Goal: Check status: Check status

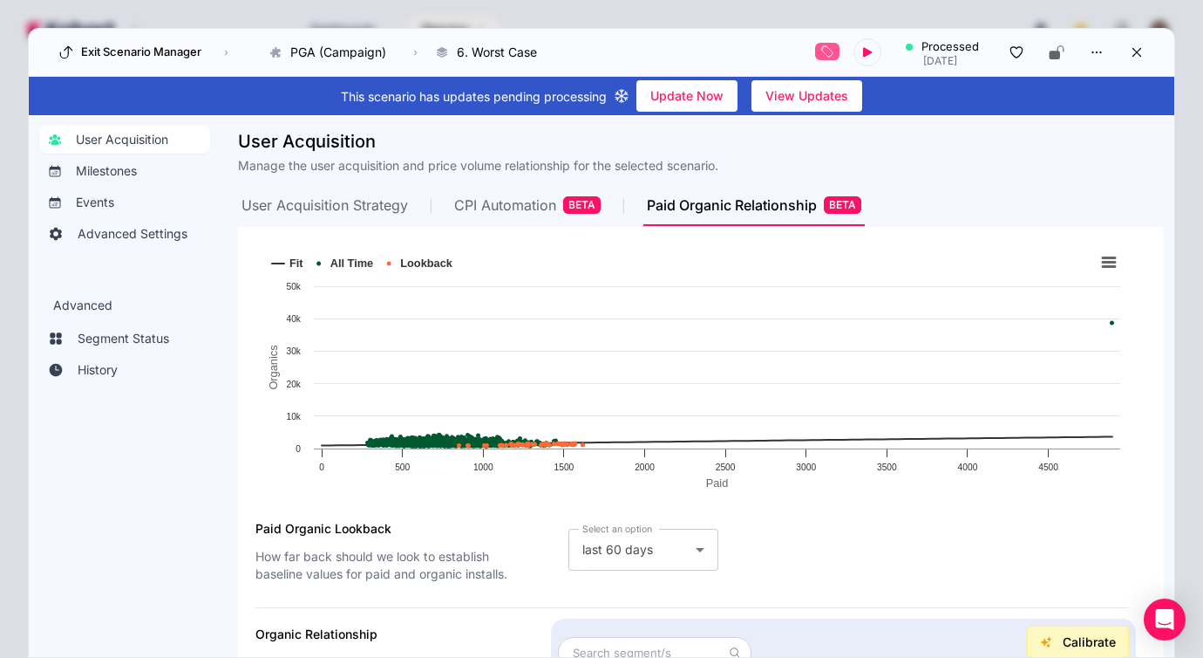
scroll to position [127, 0]
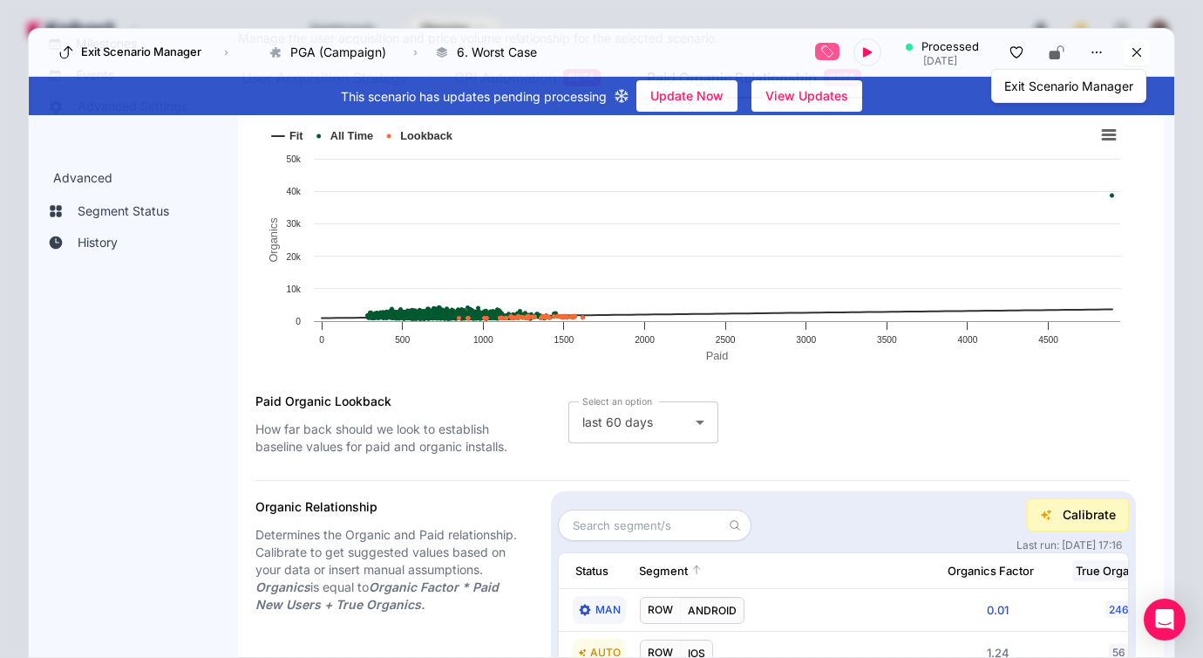
click at [1132, 53] on icon at bounding box center [1137, 52] width 16 height 16
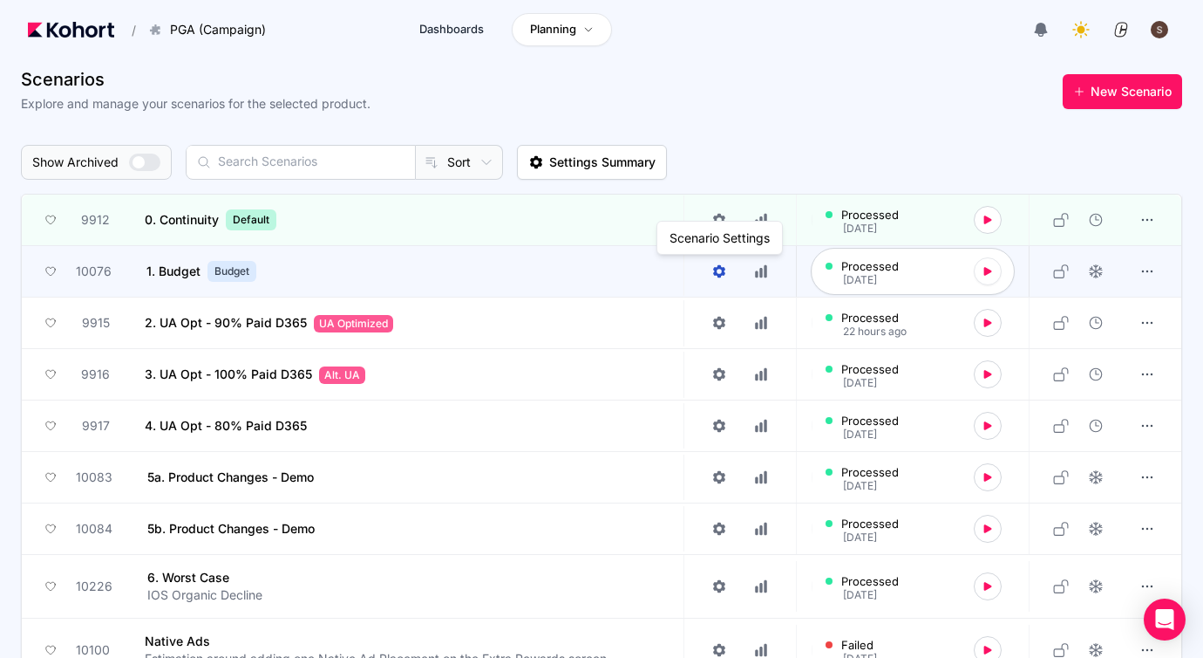
click at [711, 270] on link at bounding box center [720, 271] width 42 height 26
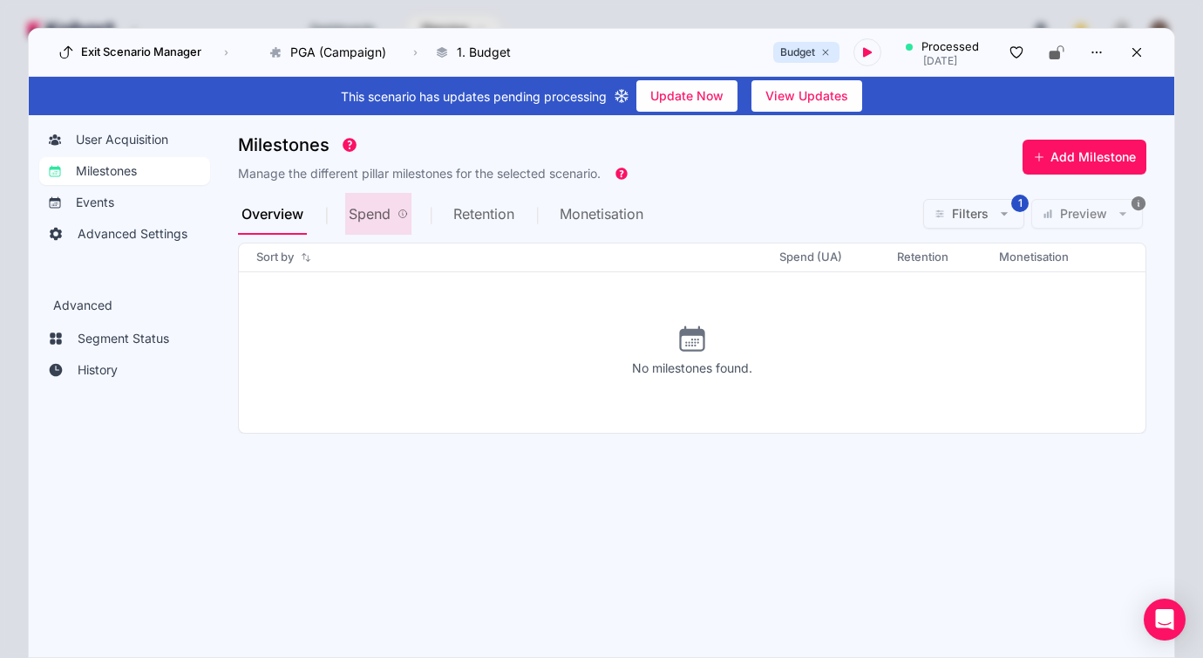
click at [384, 213] on span "Spend" at bounding box center [370, 214] width 42 height 14
click at [1068, 217] on span "Preview" at bounding box center [1083, 213] width 47 height 17
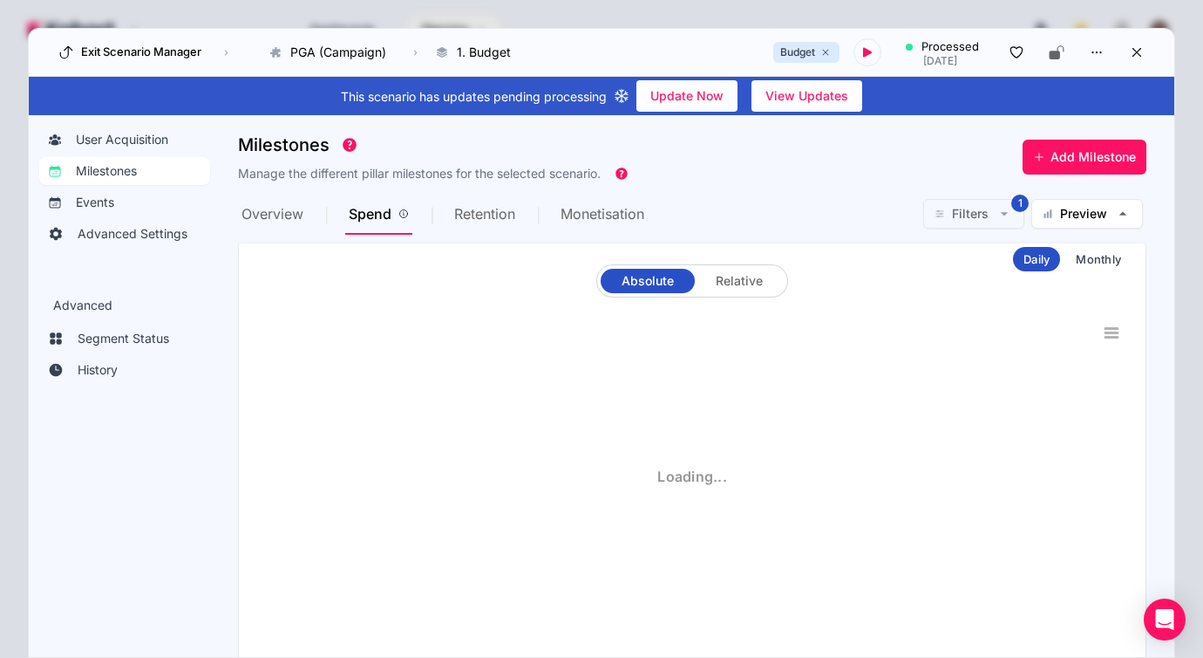
click at [999, 213] on icon "button" at bounding box center [1004, 213] width 17 height 17
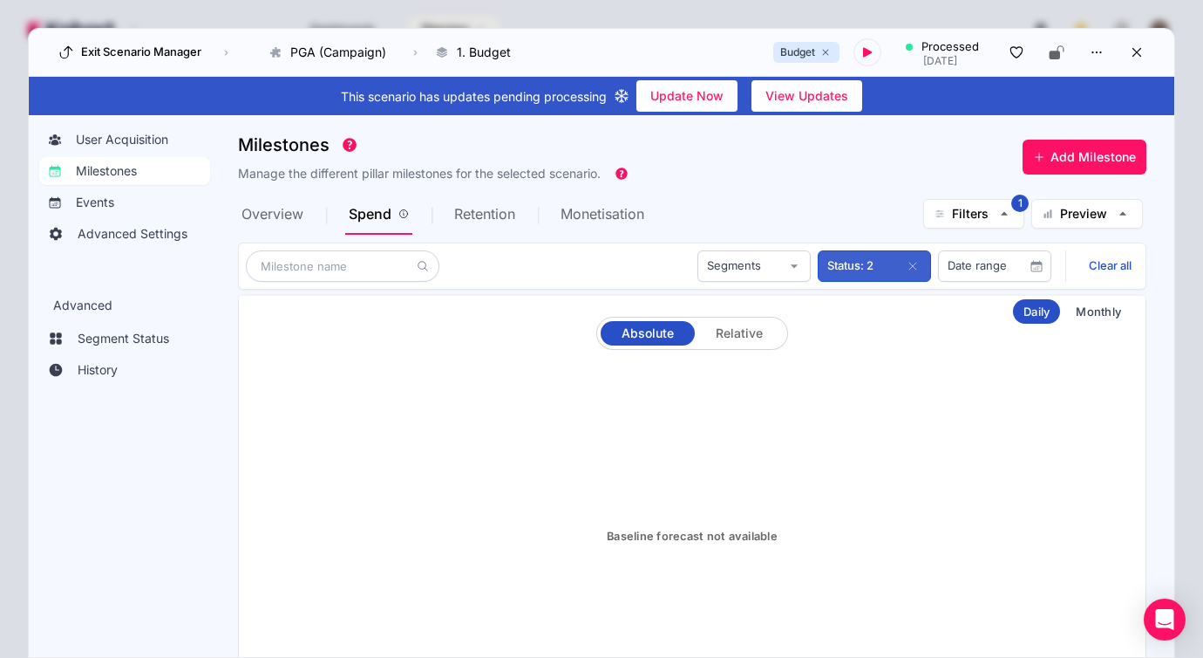
click at [904, 270] on button "button" at bounding box center [913, 266] width 21 height 21
click at [476, 221] on span "Retention" at bounding box center [484, 214] width 61 height 14
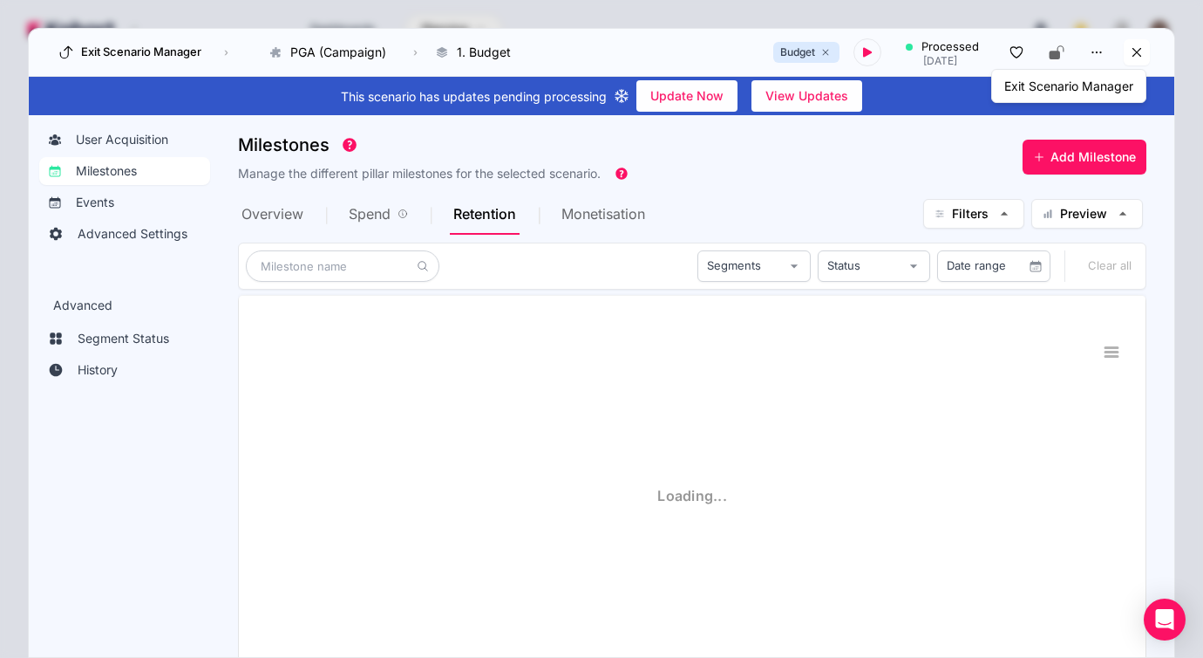
click at [1134, 51] on icon at bounding box center [1137, 52] width 16 height 16
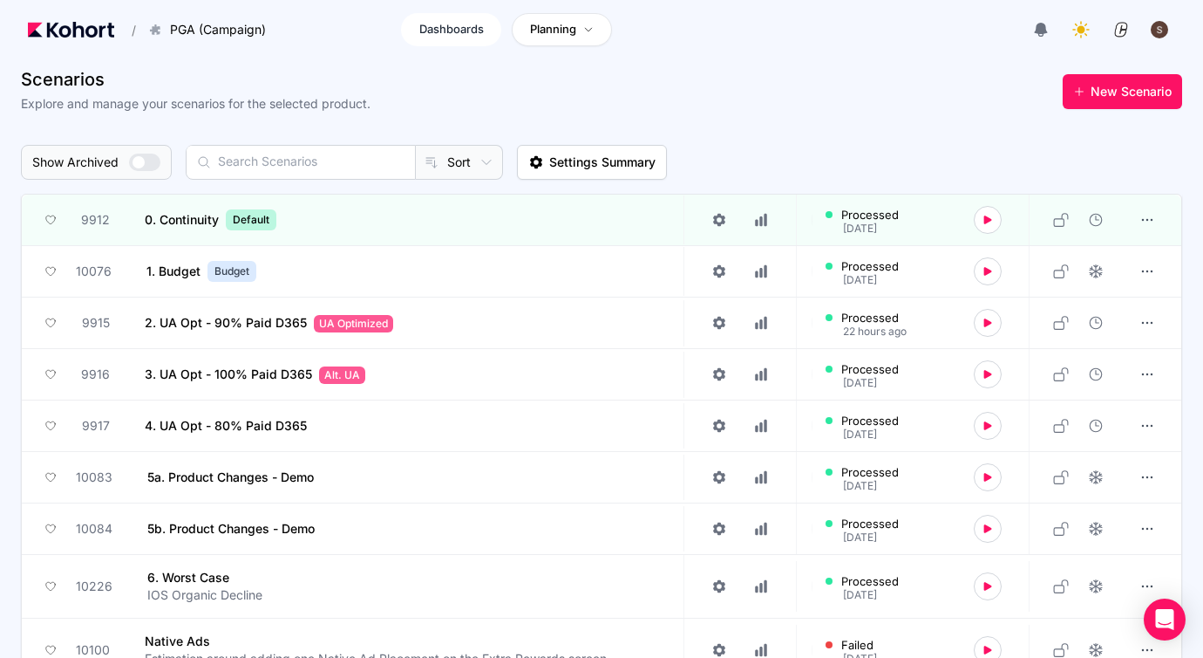
click at [471, 45] on link "Dashboards" at bounding box center [451, 29] width 100 height 33
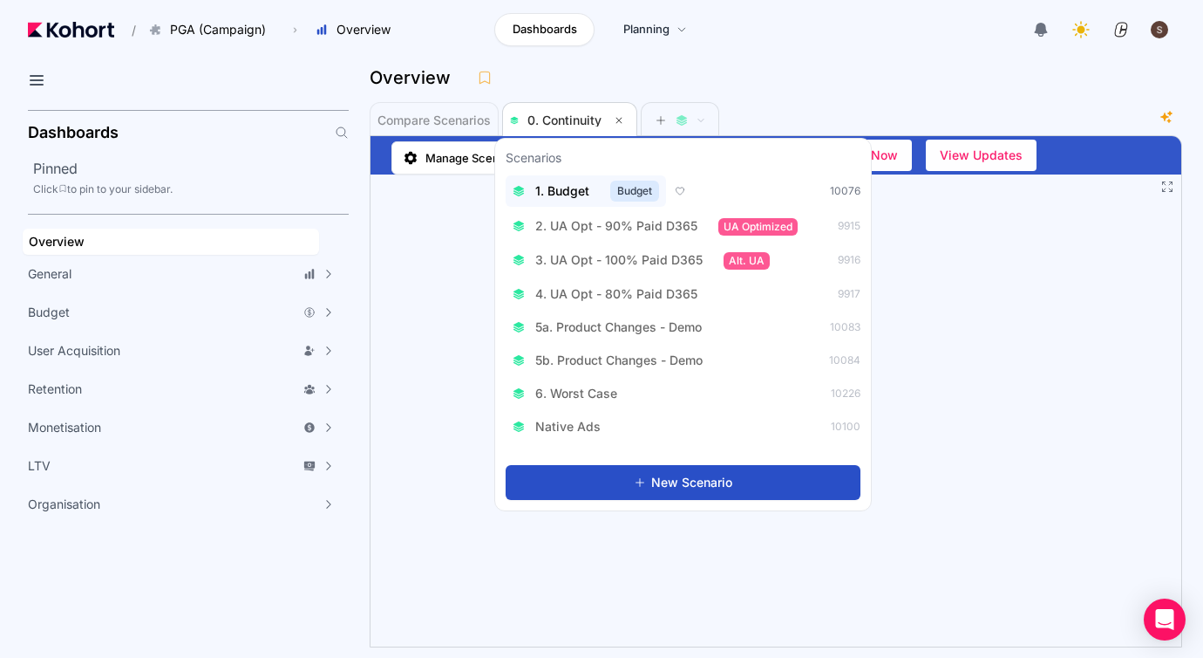
click at [565, 193] on span "1. Budget" at bounding box center [562, 190] width 54 height 17
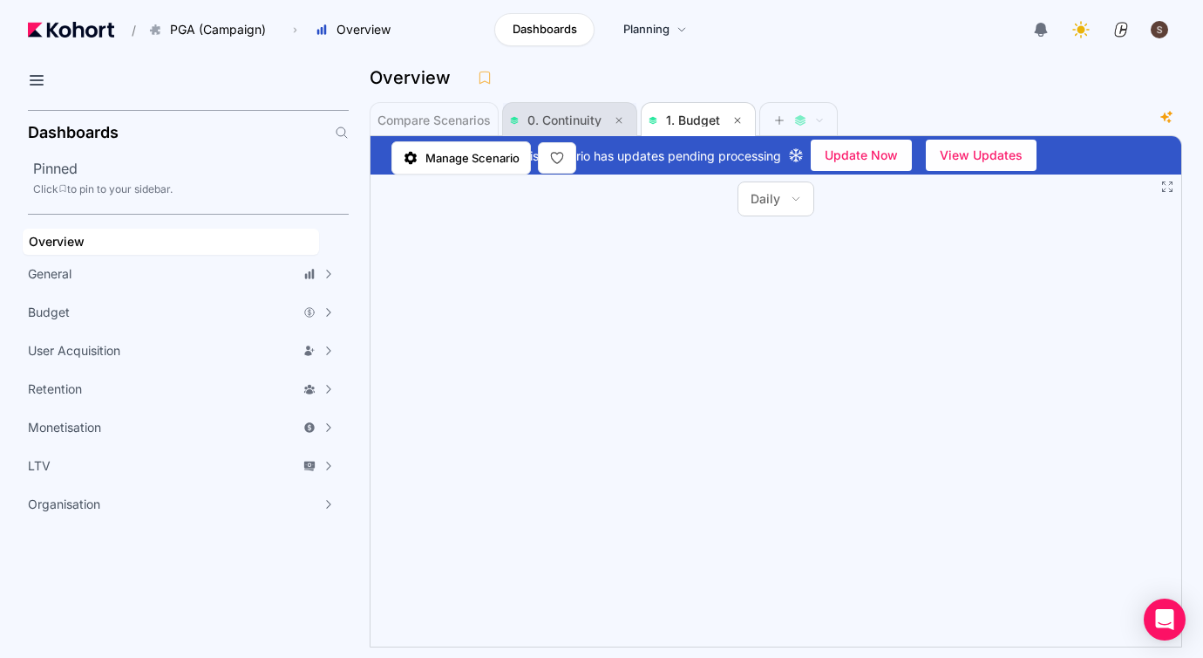
click at [561, 119] on span "0. Continuity" at bounding box center [565, 119] width 74 height 15
click at [692, 116] on span "1. Budget" at bounding box center [693, 119] width 54 height 15
